Goal: Find contact information: Find contact information

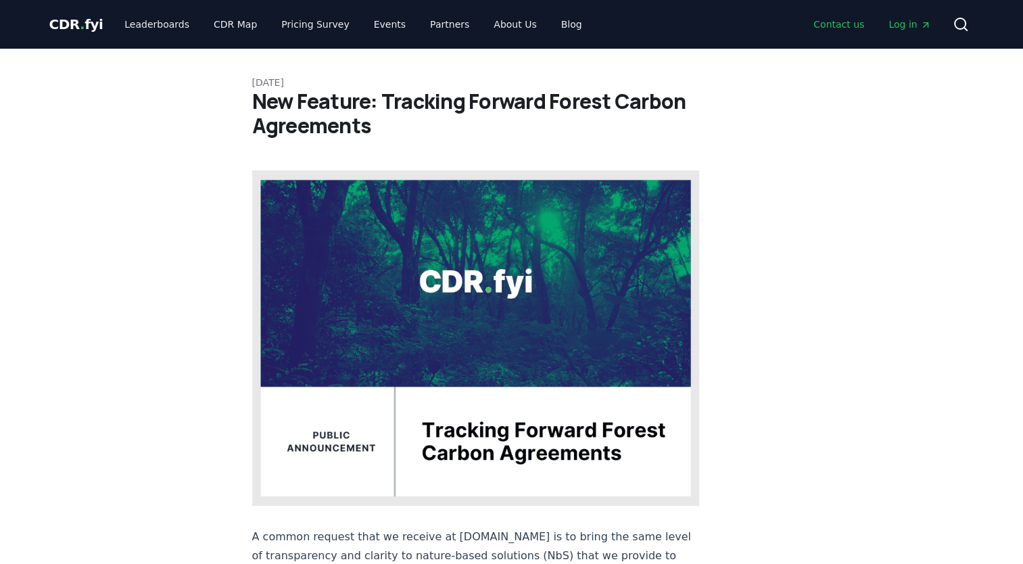
click at [850, 29] on link "Contact us" at bounding box center [838, 24] width 72 height 24
click at [834, 25] on link "Contact us" at bounding box center [838, 24] width 72 height 24
click at [852, 23] on link "Contact us" at bounding box center [838, 24] width 72 height 24
click at [853, 27] on link "Contact us" at bounding box center [838, 24] width 72 height 24
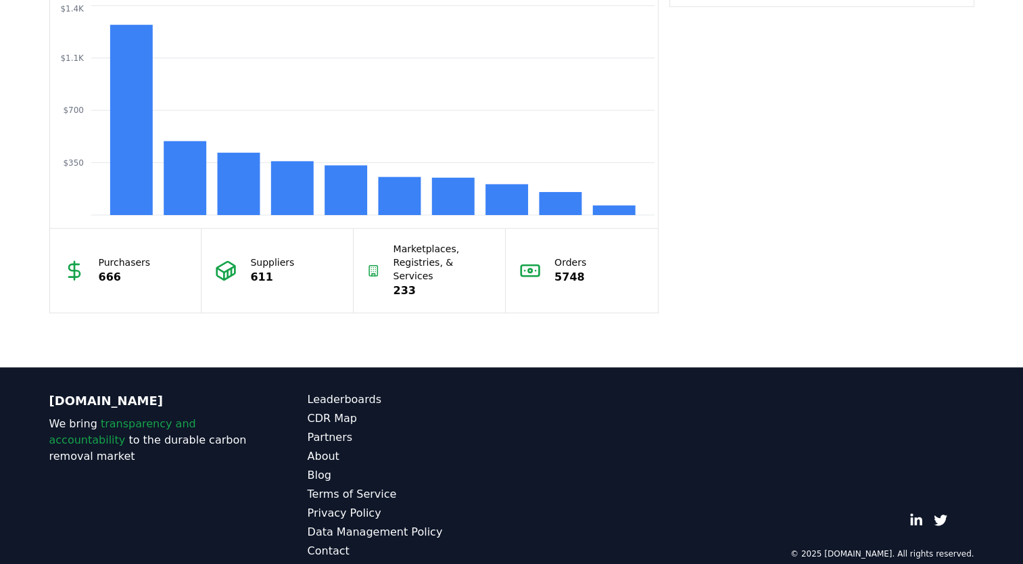
scroll to position [1191, 0]
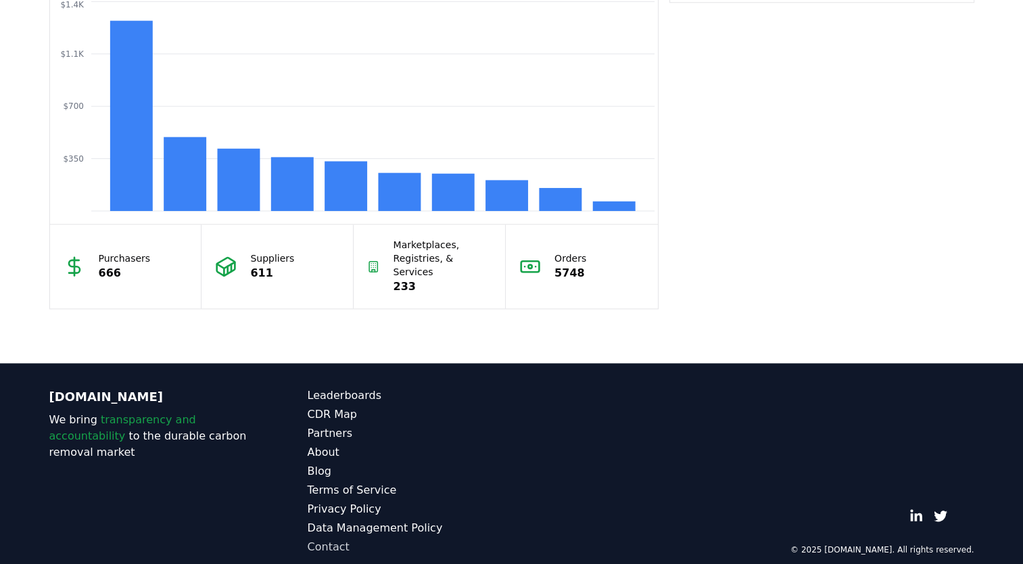
click at [335, 539] on link "Contact" at bounding box center [410, 547] width 204 height 16
